Goal: Transaction & Acquisition: Book appointment/travel/reservation

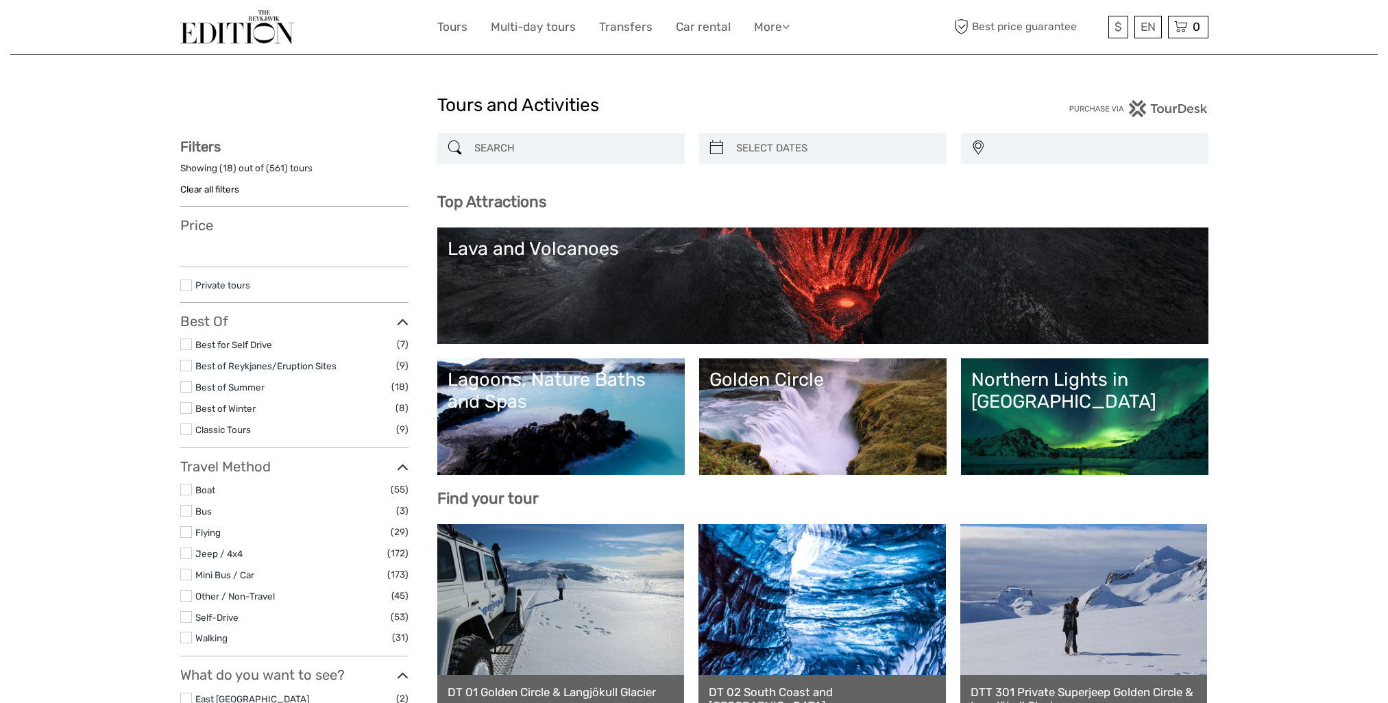
select select
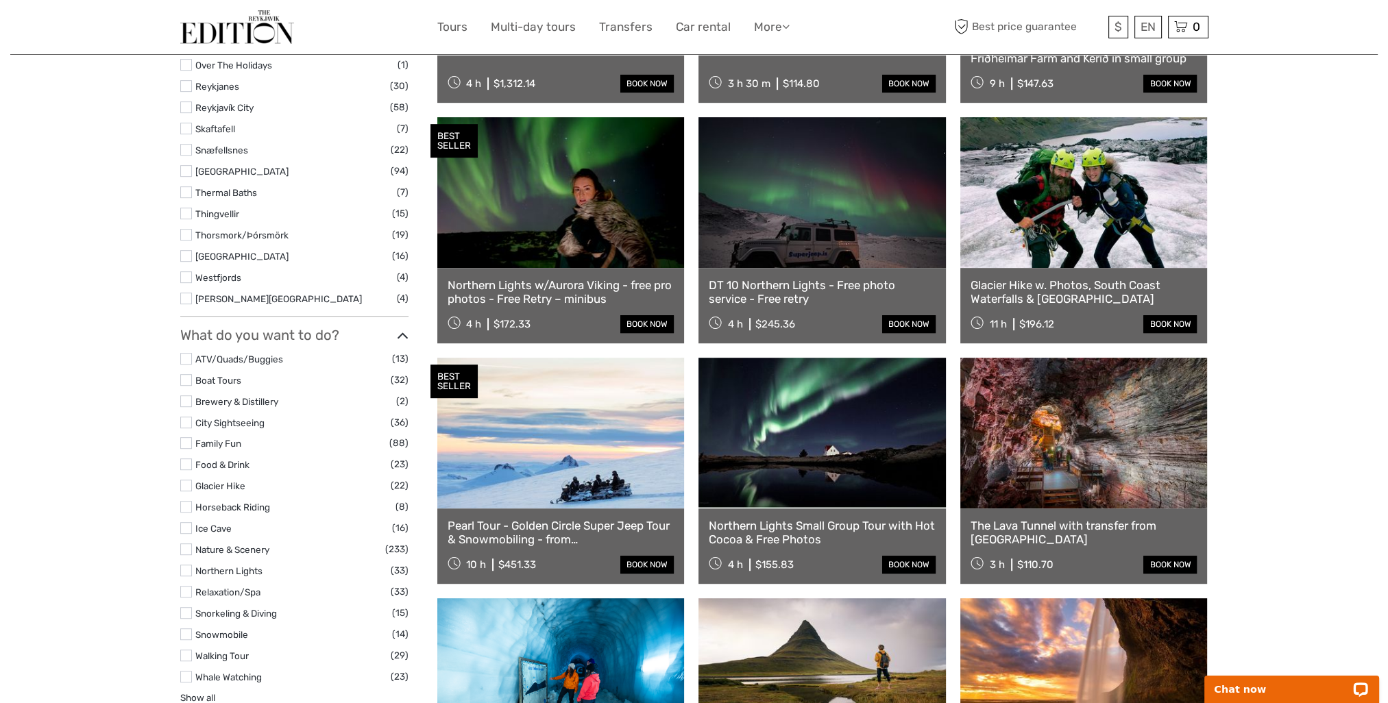
scroll to position [891, 0]
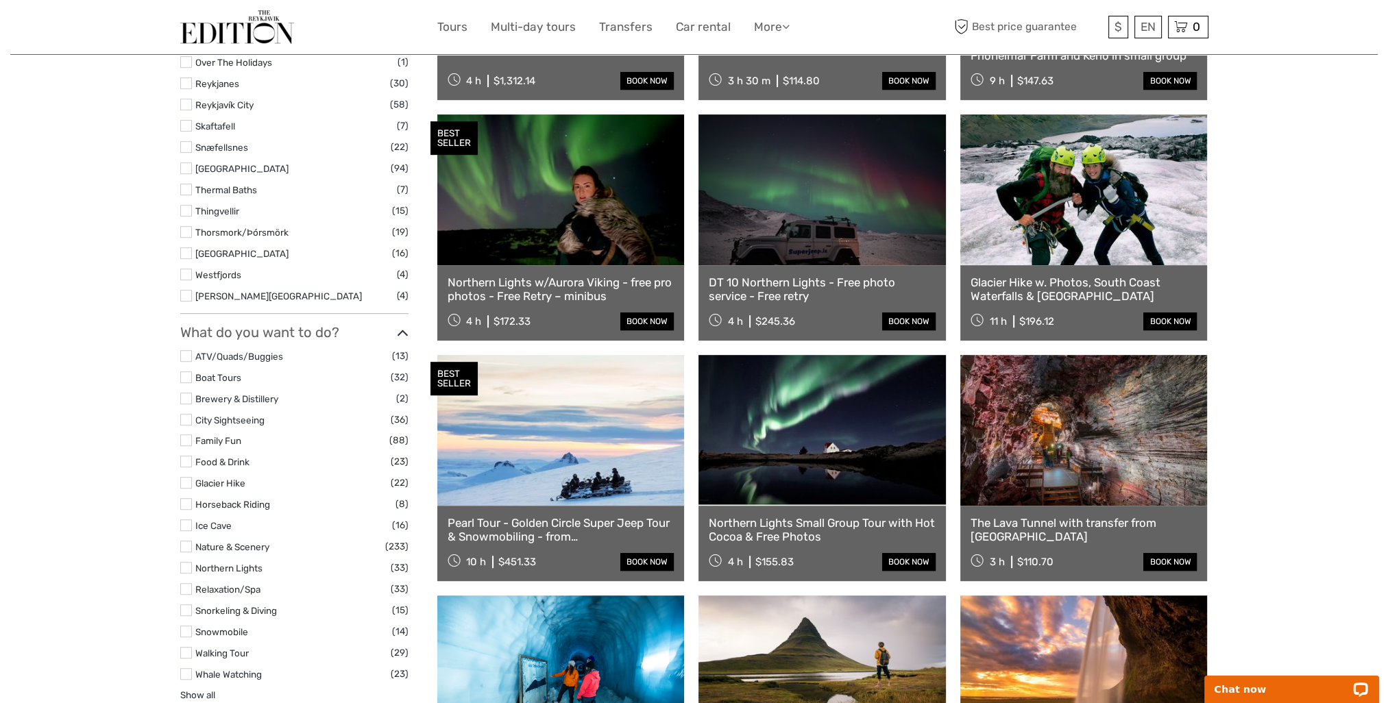
click at [180, 459] on label at bounding box center [186, 462] width 12 height 12
click at [0, 0] on input "checkbox" at bounding box center [0, 0] width 0 height 0
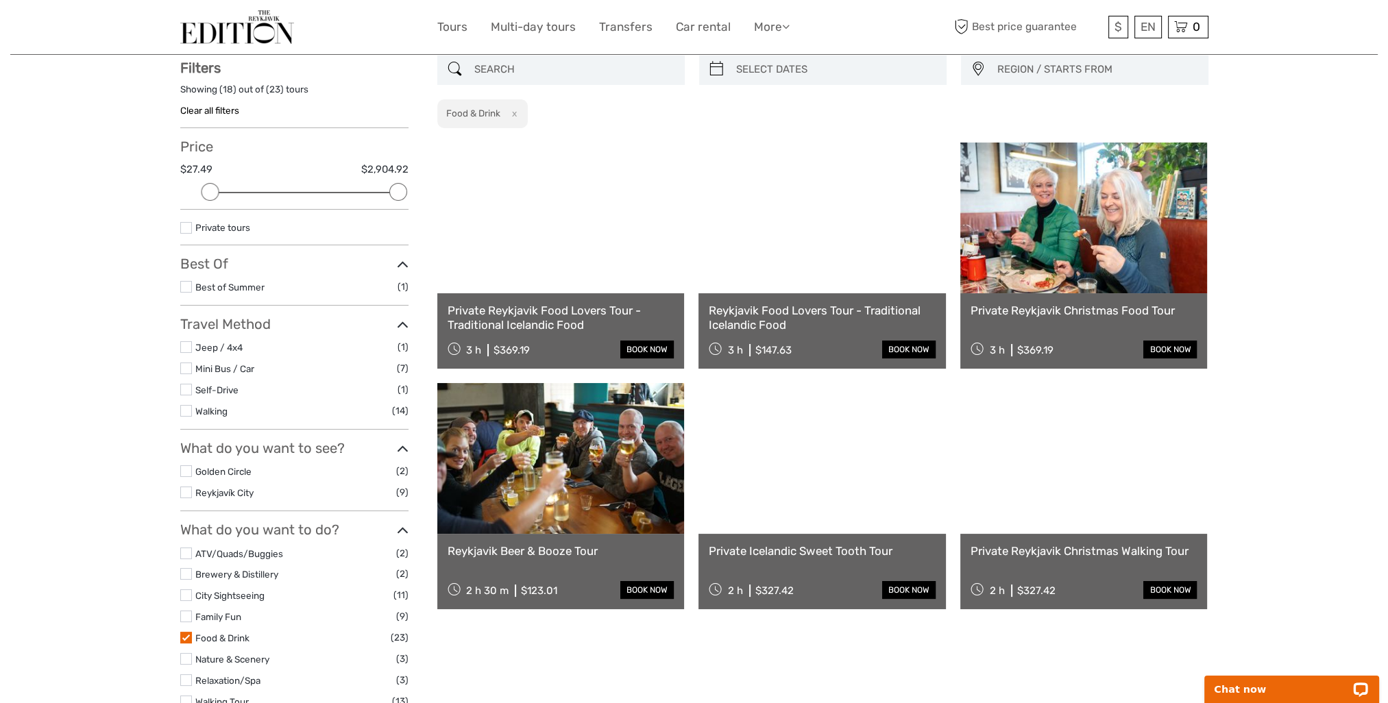
scroll to position [77, 0]
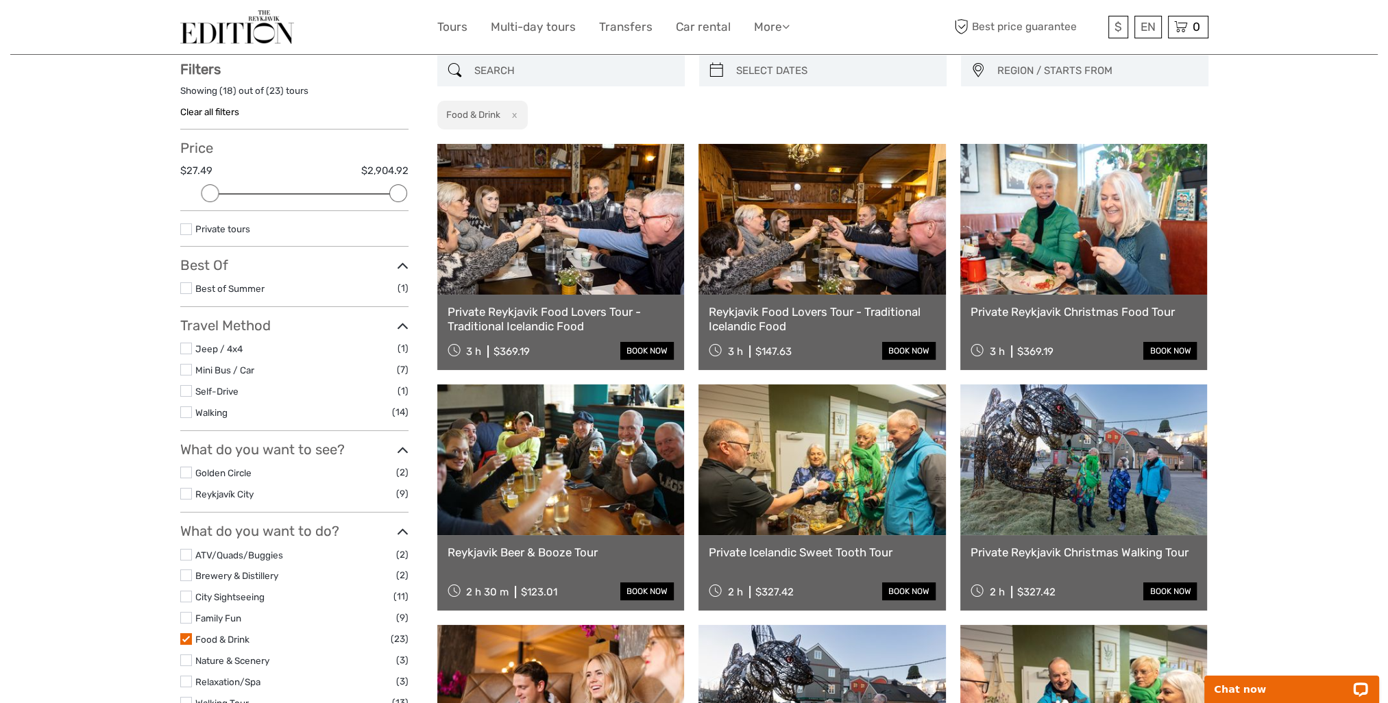
click at [598, 212] on link at bounding box center [560, 219] width 247 height 151
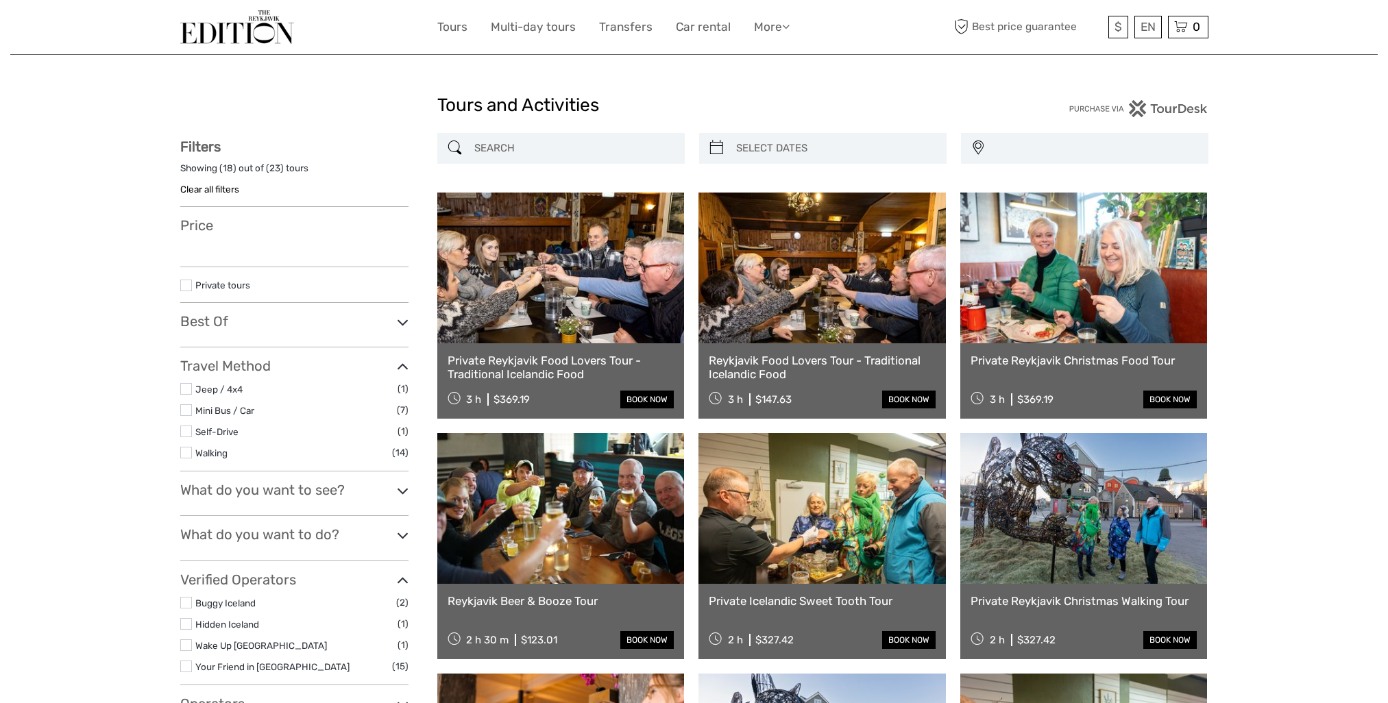
select select
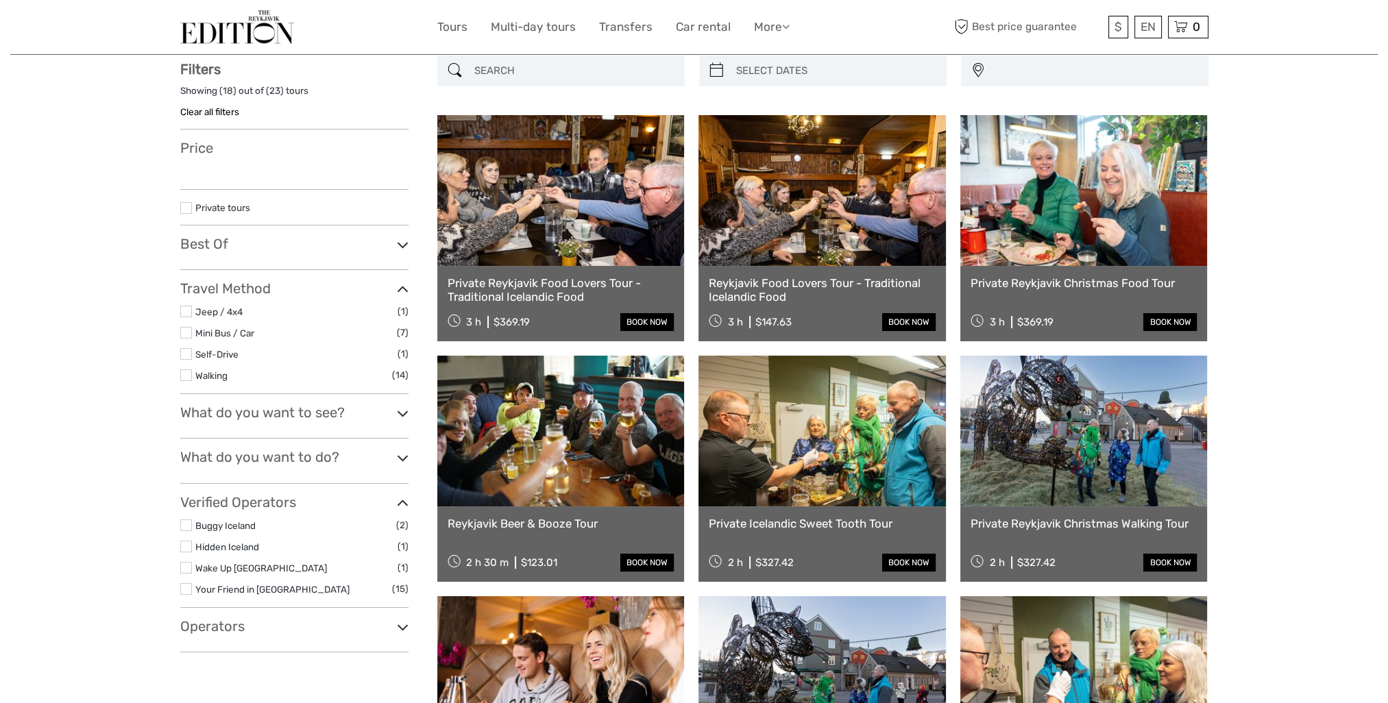
select select
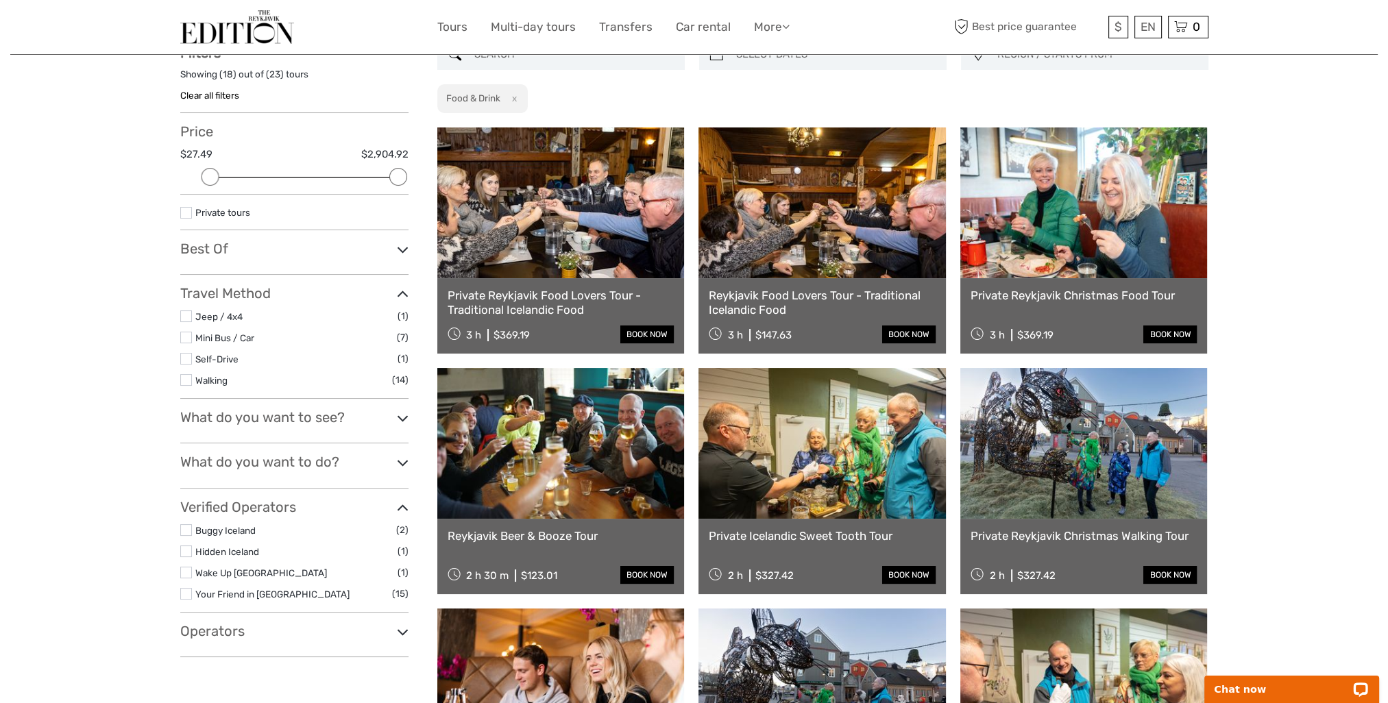
scroll to position [0, 0]
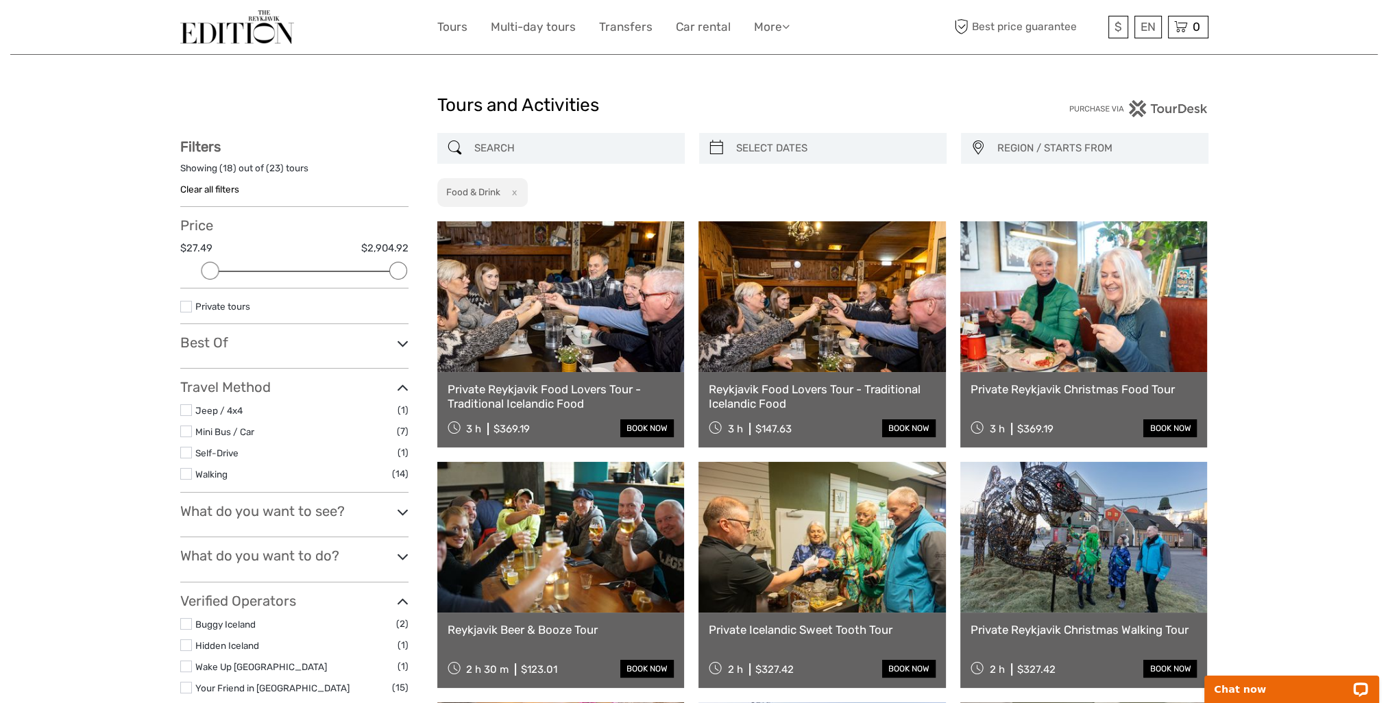
click at [883, 309] on link at bounding box center [821, 296] width 247 height 151
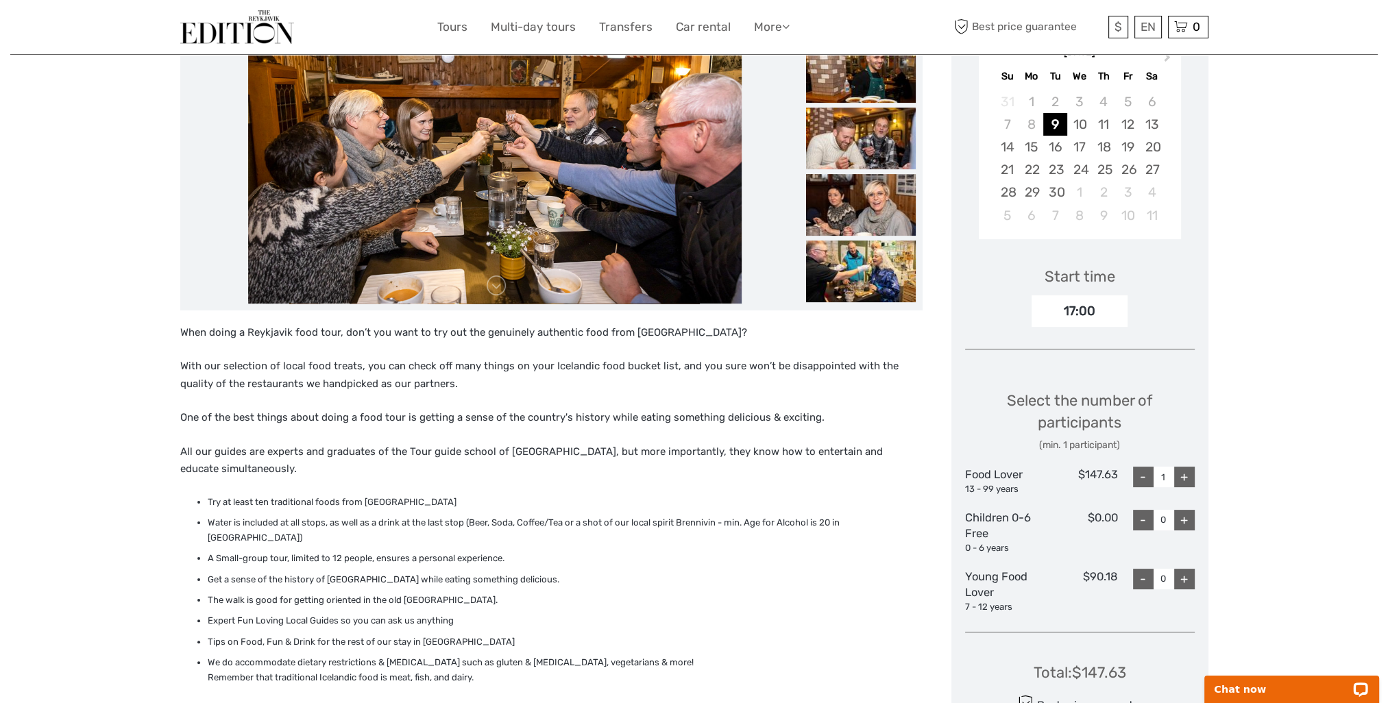
scroll to position [480, 0]
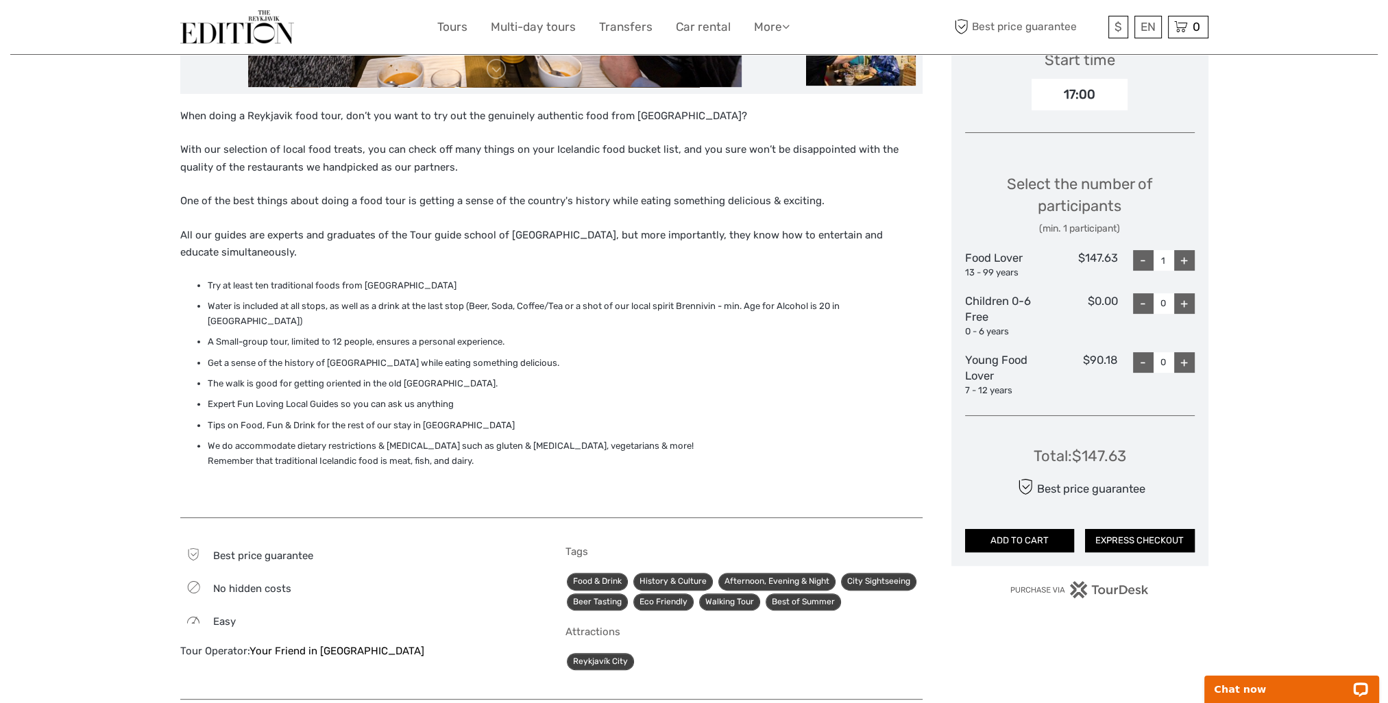
click at [1182, 254] on div "+" at bounding box center [1184, 260] width 21 height 21
click at [1136, 254] on div "-" at bounding box center [1143, 260] width 21 height 21
type input "1"
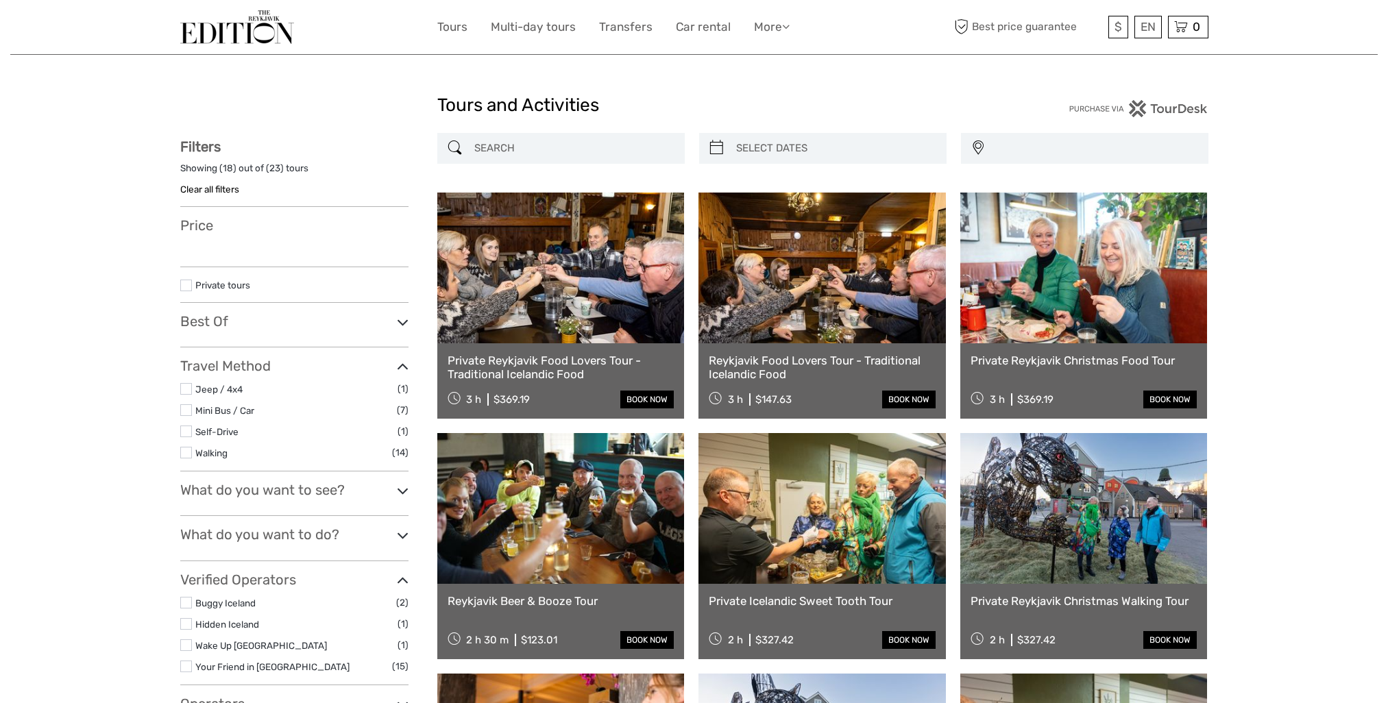
select select
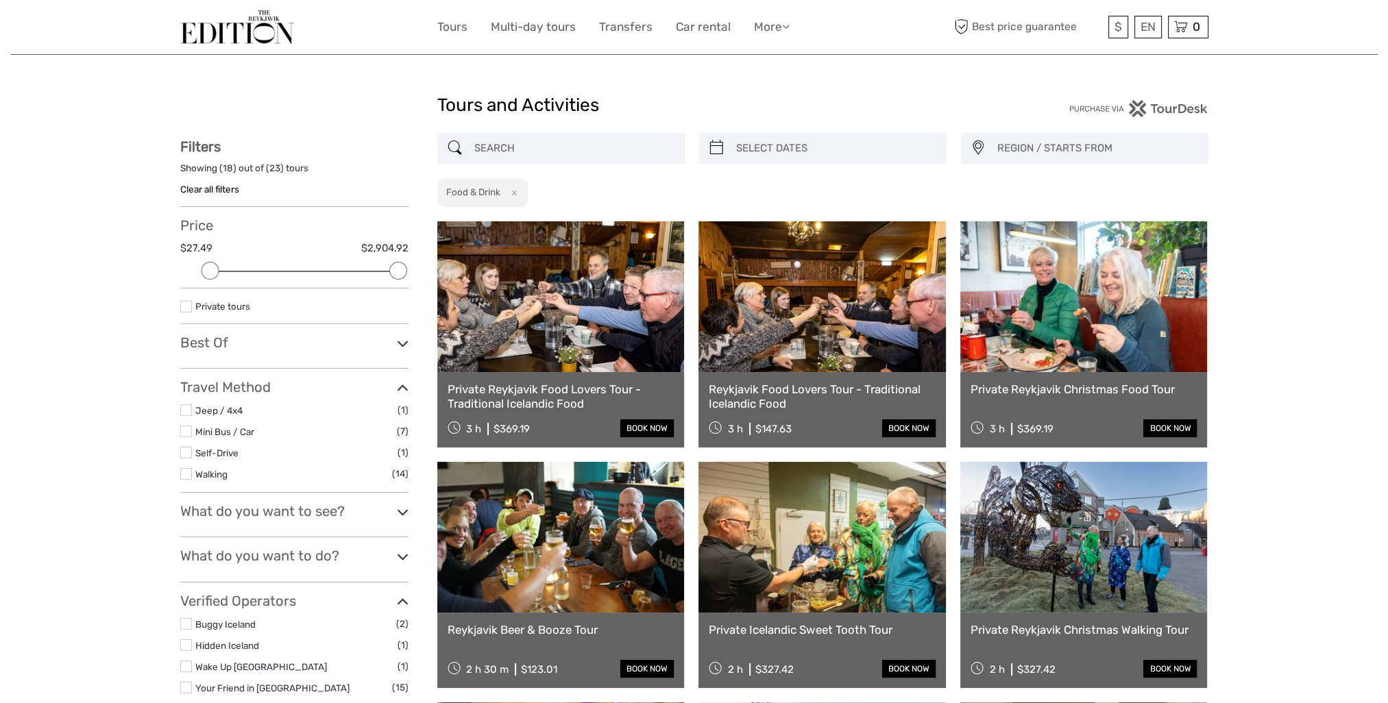
click at [575, 355] on link at bounding box center [560, 296] width 247 height 151
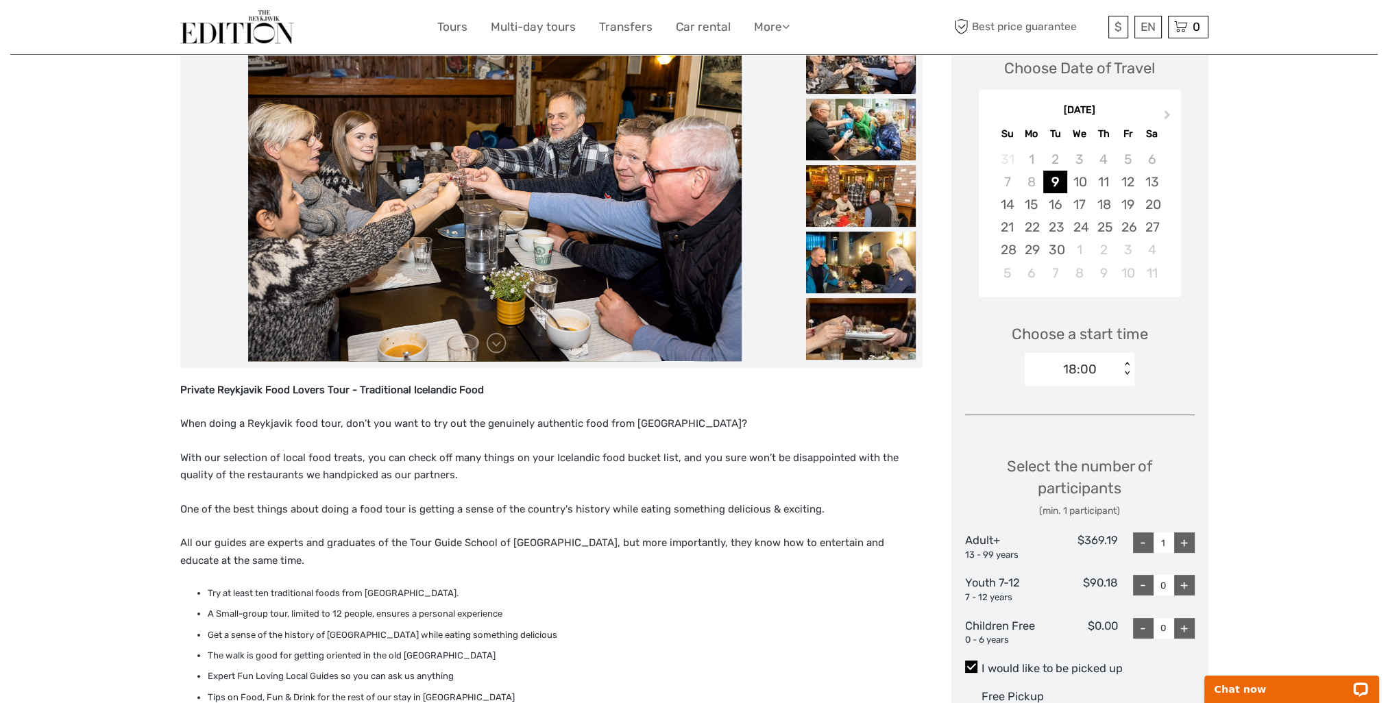
click at [1188, 533] on div "+" at bounding box center [1184, 543] width 21 height 21
type input "3"
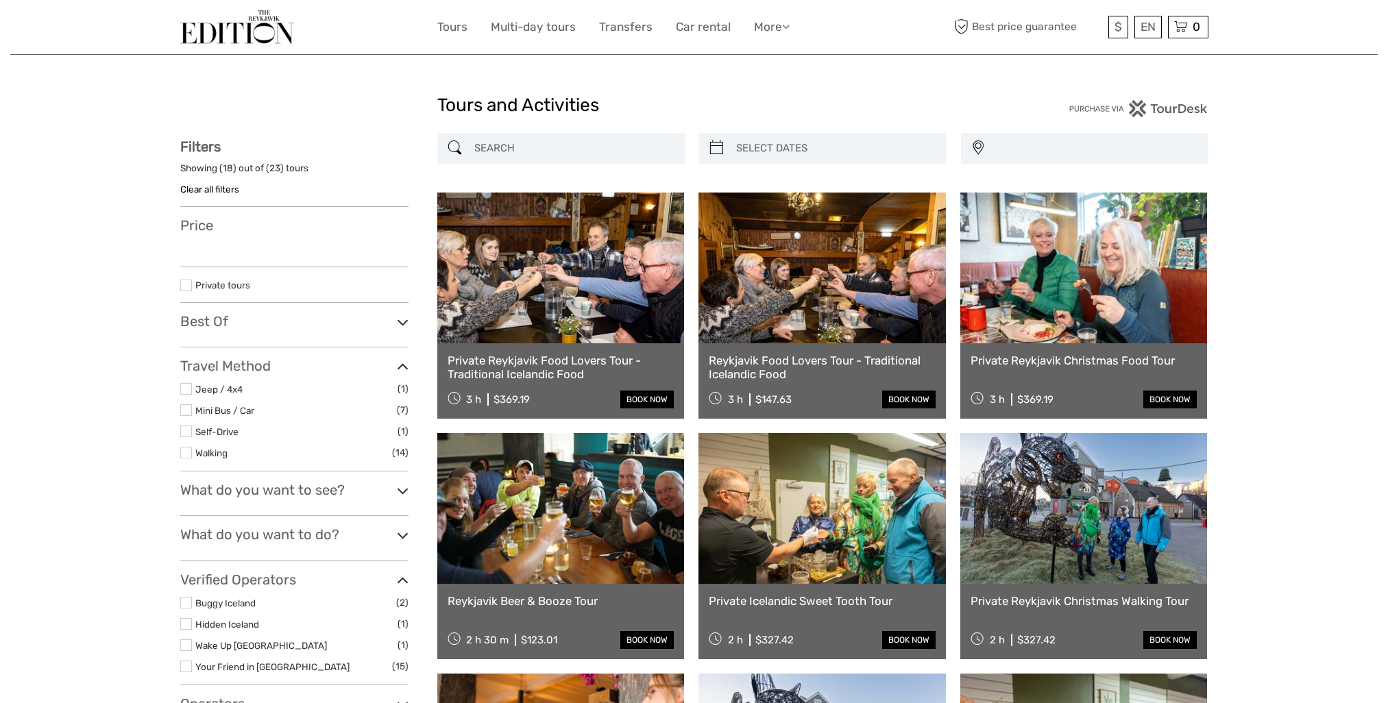
select select
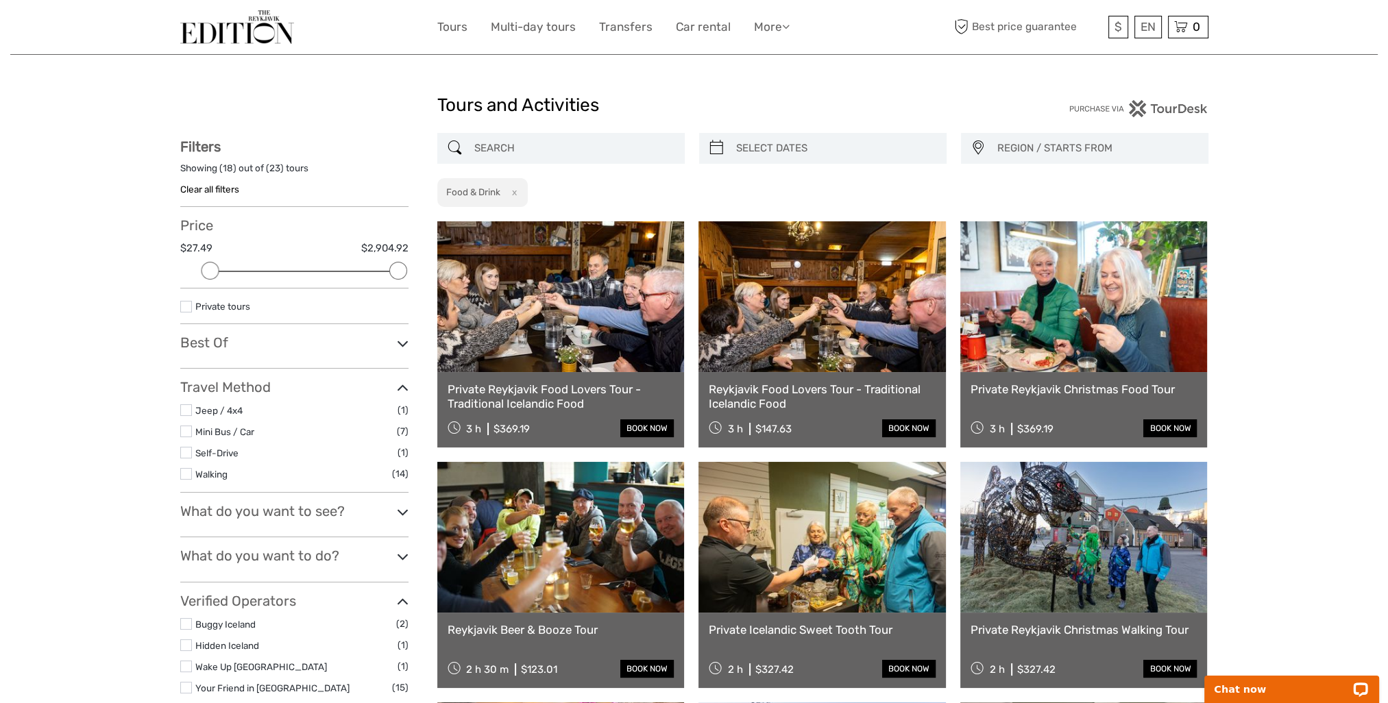
click at [514, 193] on button "x" at bounding box center [511, 192] width 19 height 14
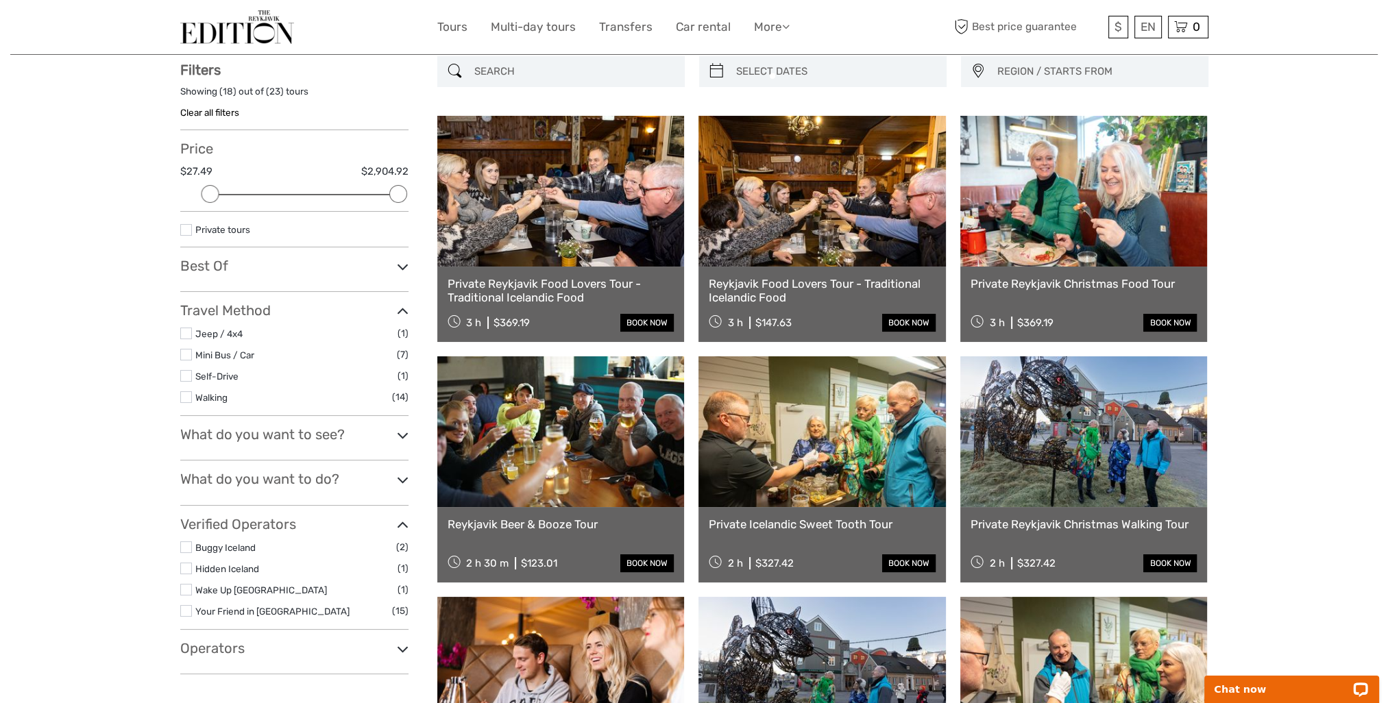
scroll to position [77, 0]
